Goal: Information Seeking & Learning: Check status

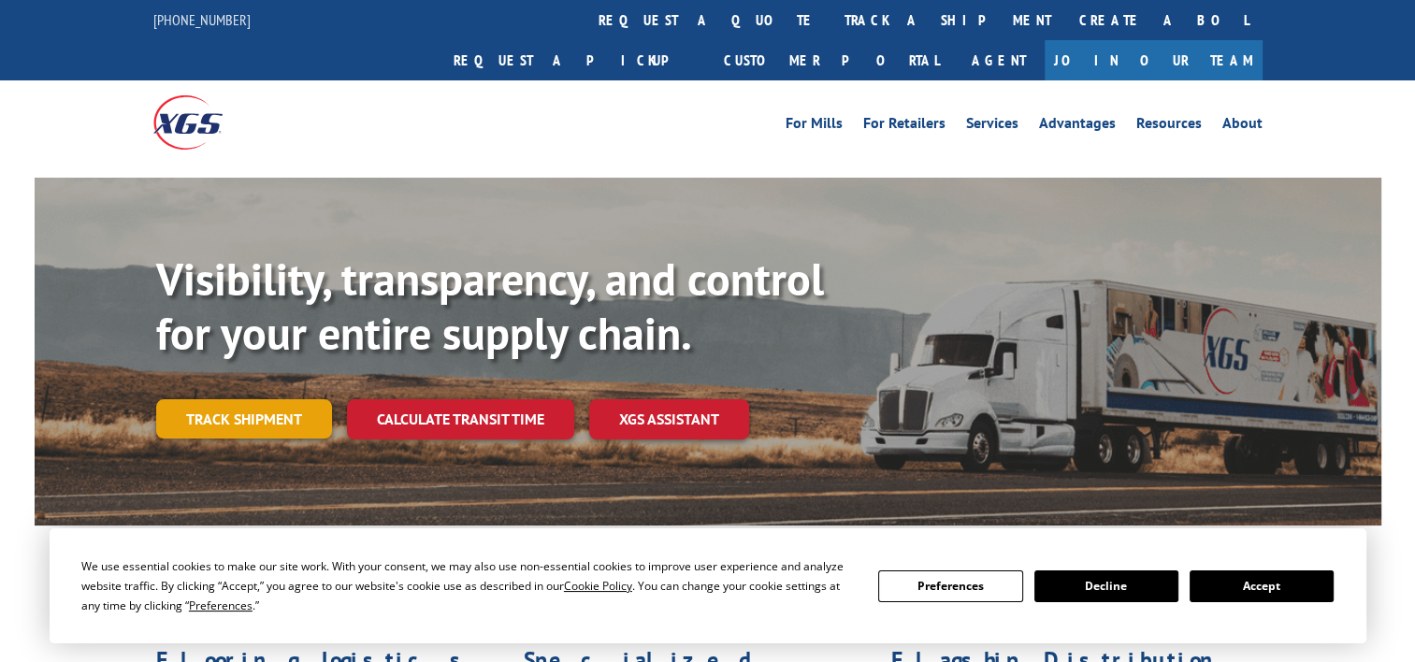
click at [226, 399] on link "Track shipment" at bounding box center [244, 418] width 176 height 39
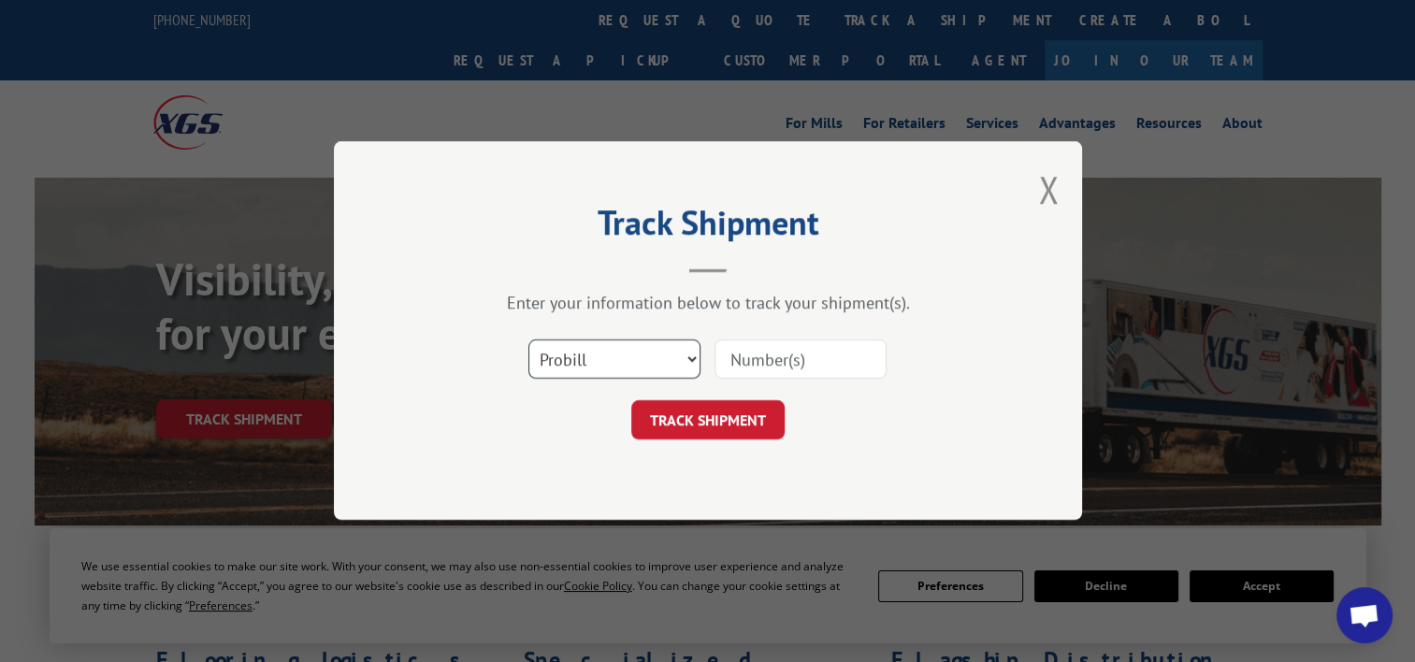
click at [675, 355] on select "Select category... Probill BOL PO" at bounding box center [614, 359] width 172 height 39
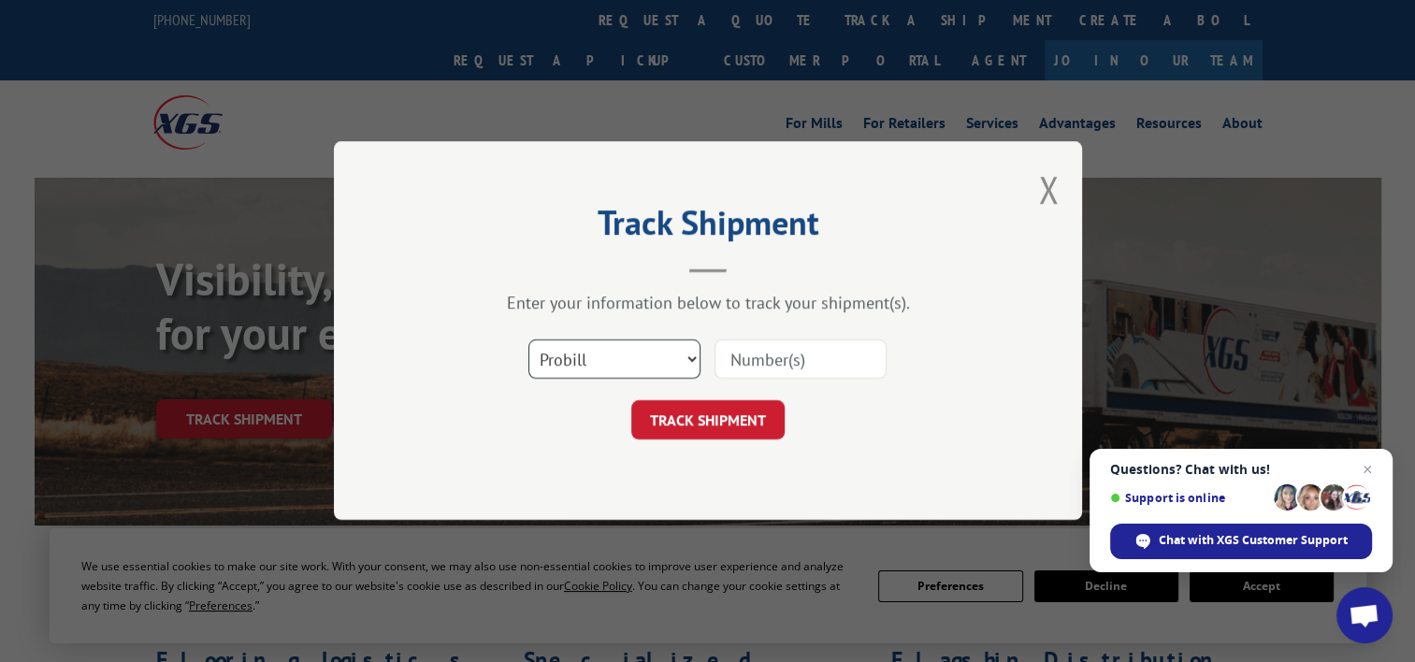
select select "bol"
click at [528, 340] on select "Select category... Probill BOL PO" at bounding box center [614, 359] width 172 height 39
click at [786, 346] on input at bounding box center [800, 359] width 172 height 39
paste input "TFD-041249.A"
type input "TFD-041249.A"
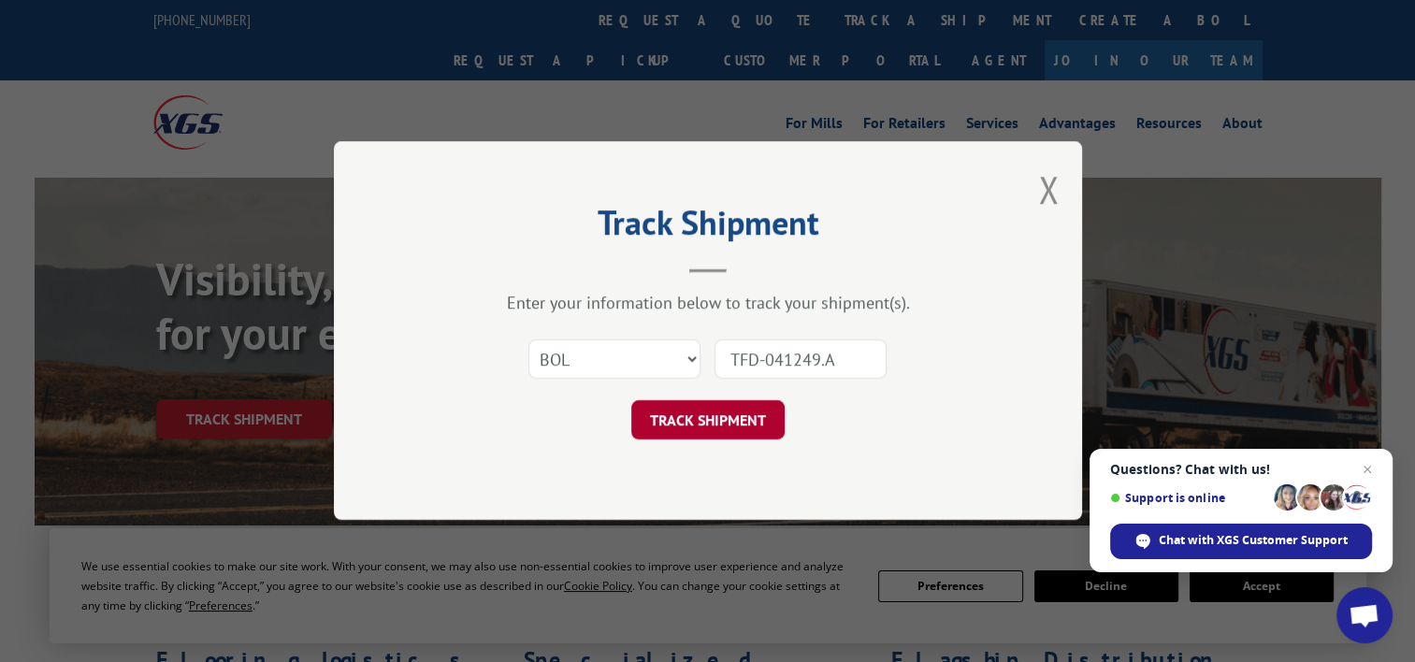
click at [715, 422] on button "TRACK SHIPMENT" at bounding box center [707, 420] width 153 height 39
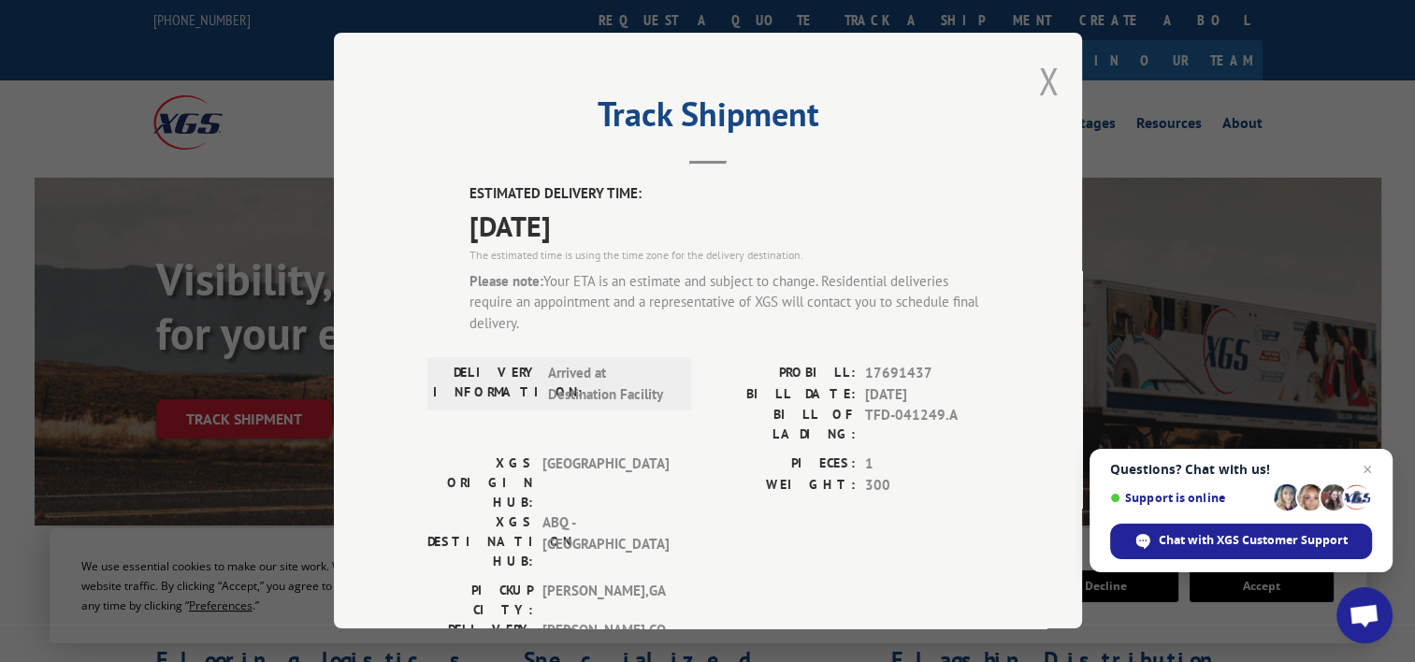
click at [1039, 83] on button "Close modal" at bounding box center [1048, 81] width 21 height 50
